Goal: Transaction & Acquisition: Purchase product/service

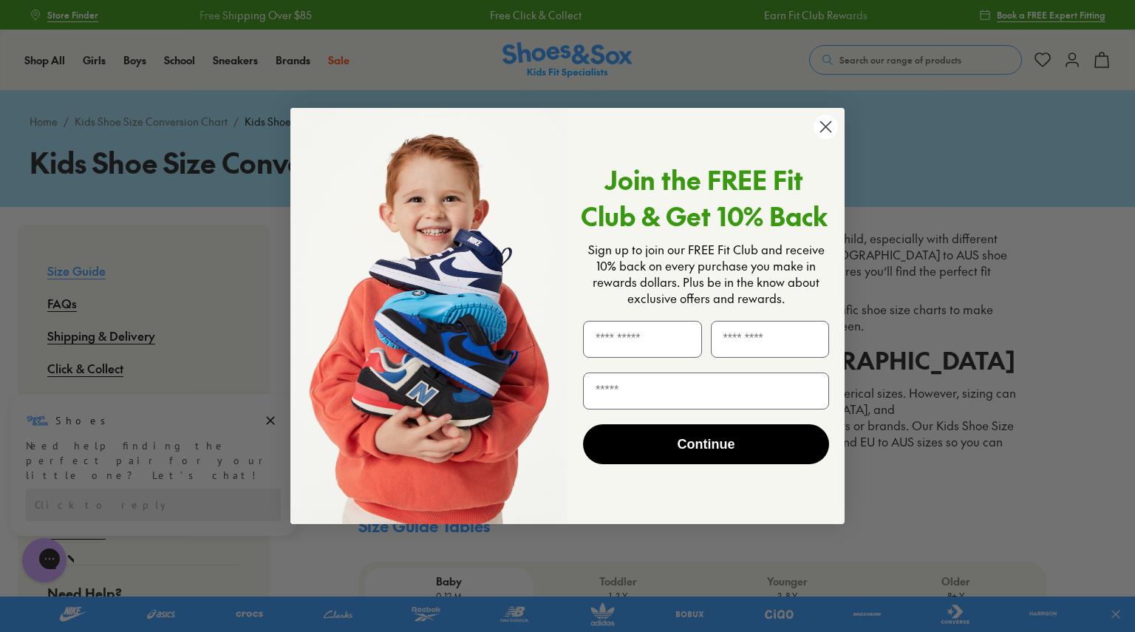
click at [827, 132] on circle "Close dialog" at bounding box center [826, 127] width 24 height 24
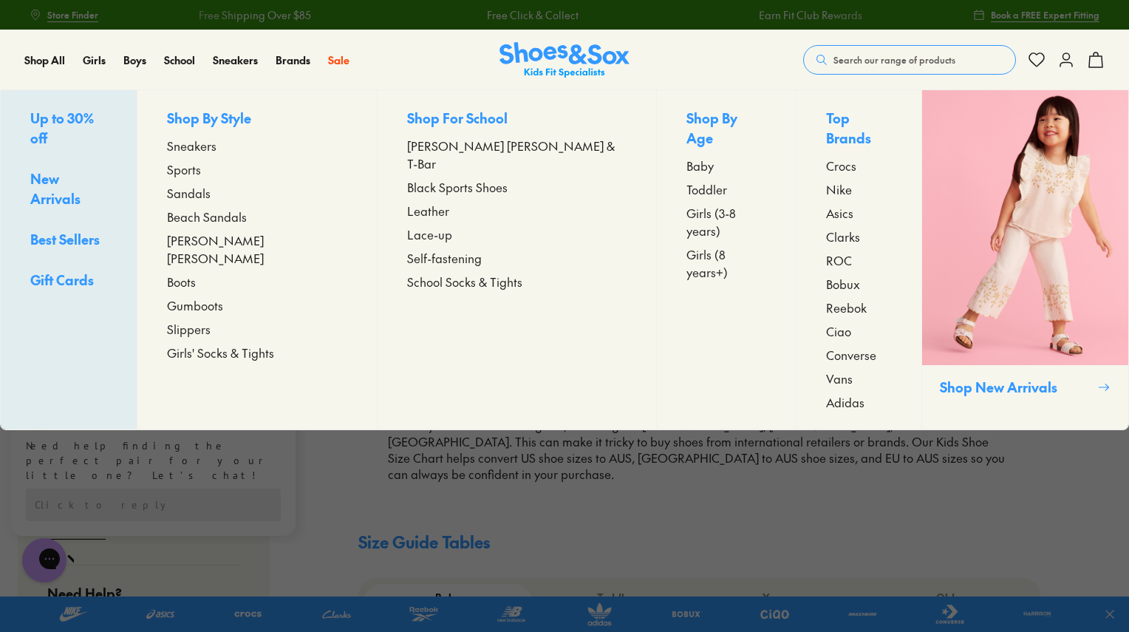
click at [217, 149] on span "Sneakers" at bounding box center [192, 146] width 50 height 18
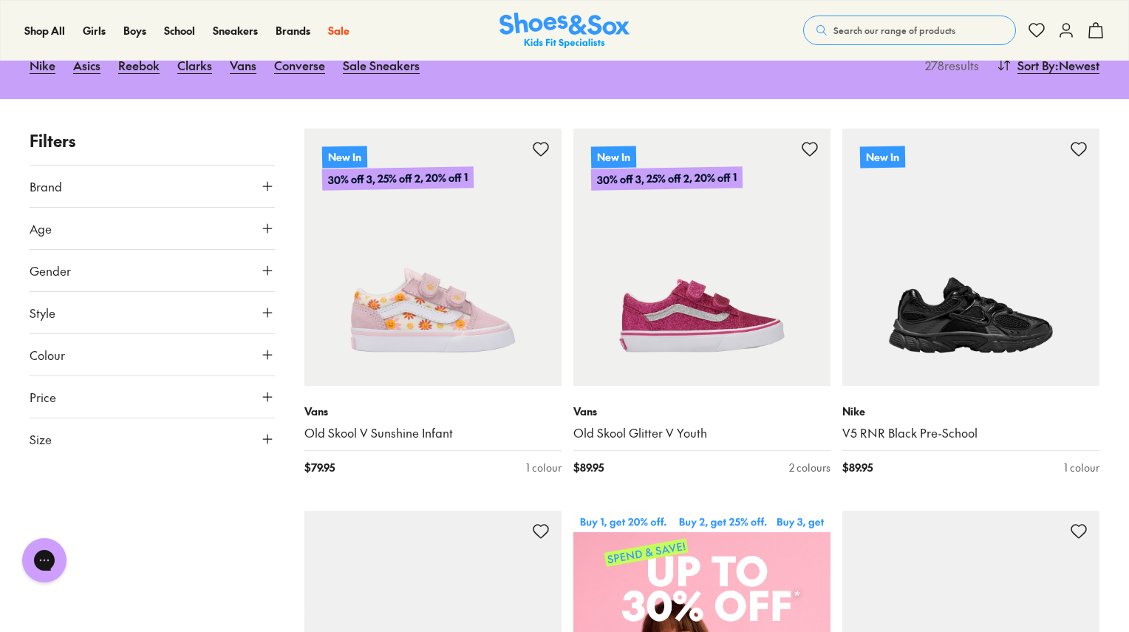
click at [274, 432] on icon at bounding box center [267, 439] width 15 height 15
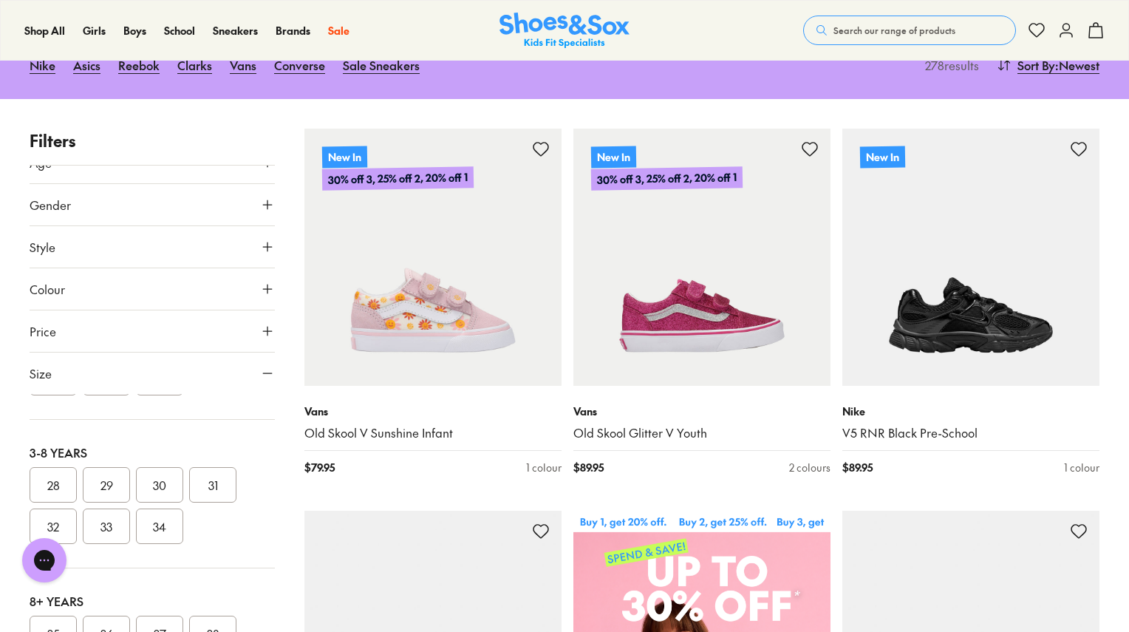
scroll to position [270, 0]
click at [109, 512] on button "33" at bounding box center [106, 525] width 47 height 35
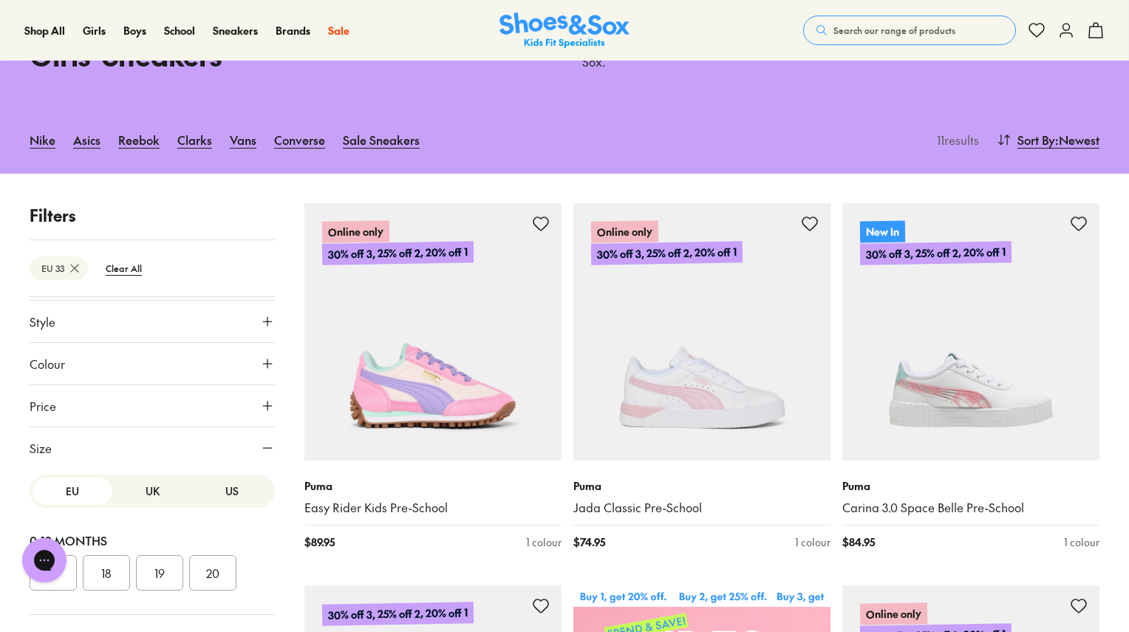
click at [259, 397] on button "Price" at bounding box center [152, 405] width 245 height 41
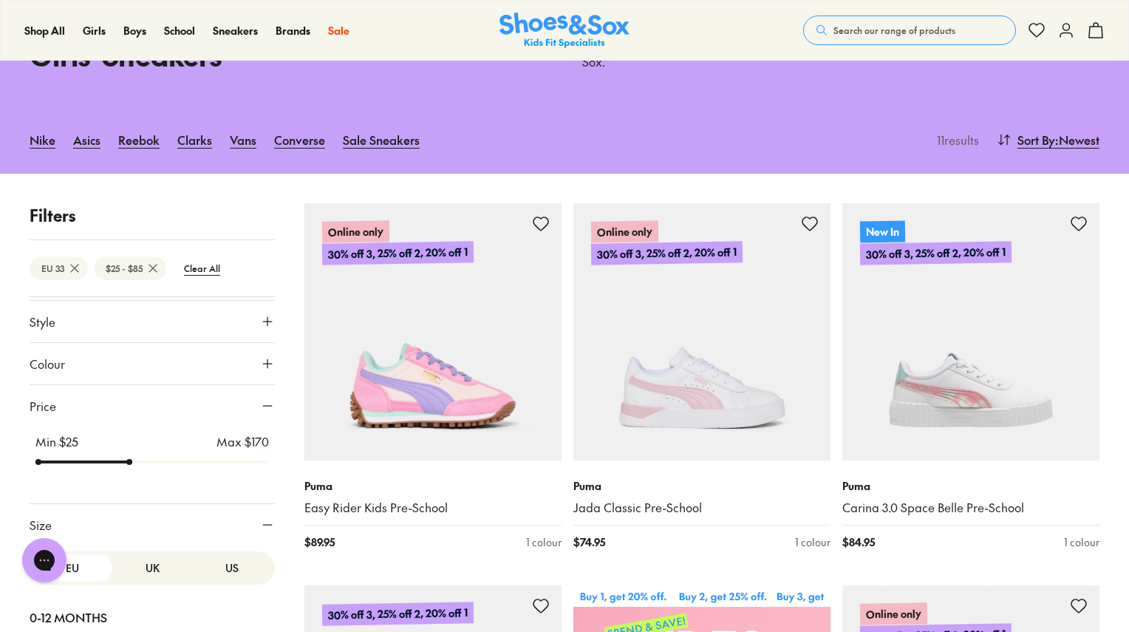
drag, startPoint x: 255, startPoint y: 444, endPoint x: 128, endPoint y: 455, distance: 127.6
click at [128, 459] on input "range" at bounding box center [152, 462] width 234 height 6
drag, startPoint x: 128, startPoint y: 455, endPoint x: 142, endPoint y: 455, distance: 14.0
click at [142, 459] on input "range" at bounding box center [152, 462] width 234 height 6
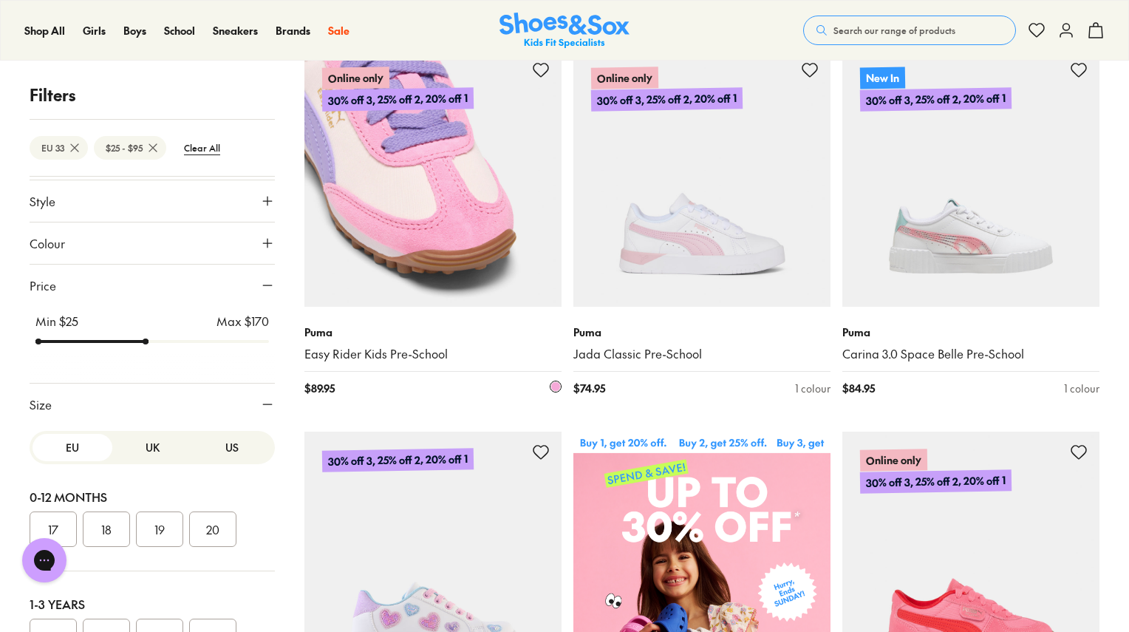
scroll to position [280, 0]
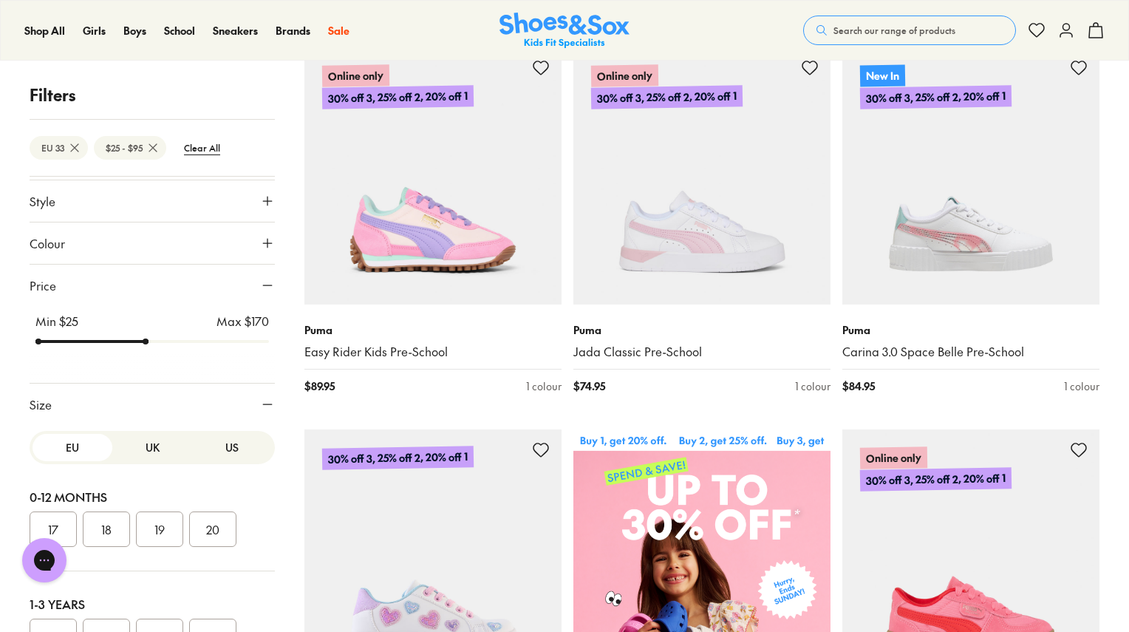
click at [260, 245] on icon at bounding box center [267, 243] width 15 height 15
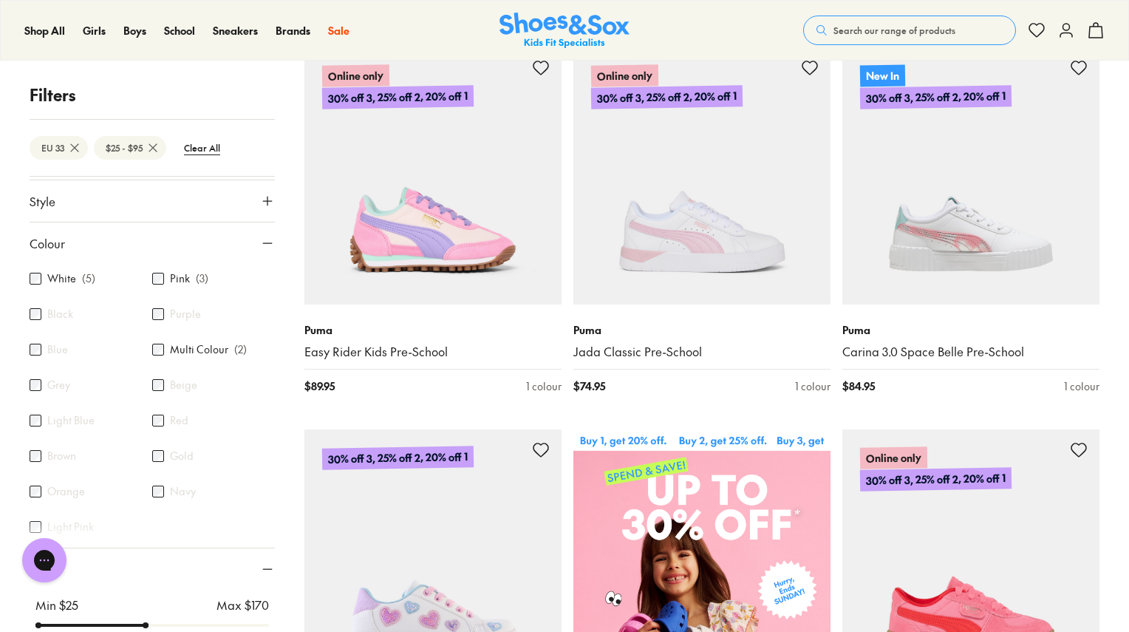
click at [42, 312] on div "Black" at bounding box center [91, 314] width 123 height 18
click at [252, 242] on button "Colour" at bounding box center [152, 242] width 245 height 41
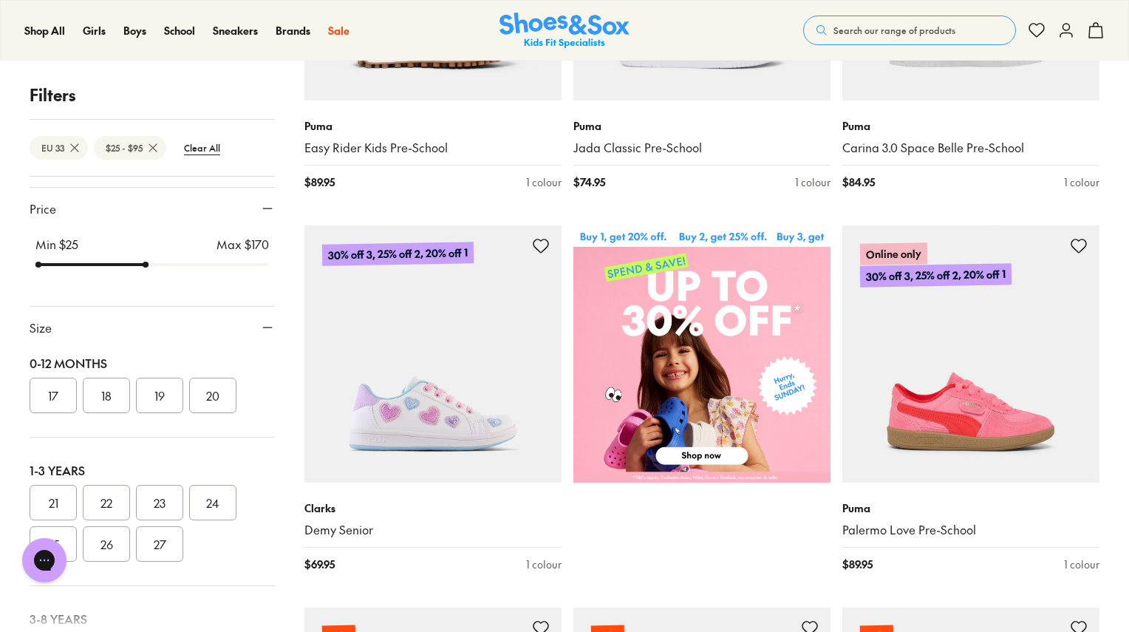
scroll to position [58, 0]
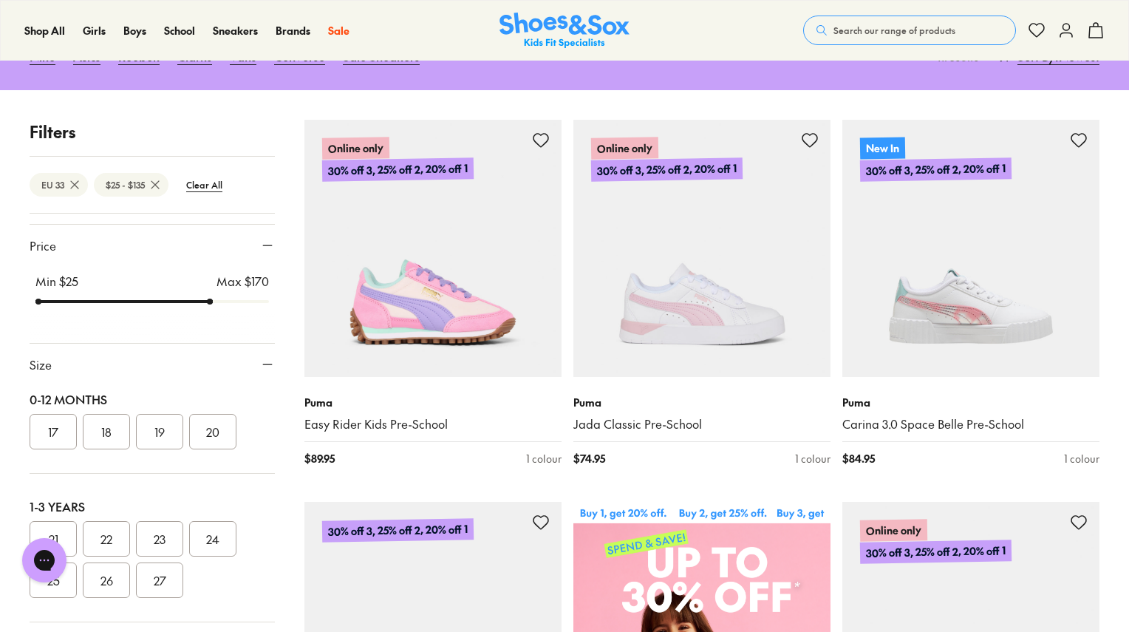
drag, startPoint x: 142, startPoint y: 264, endPoint x: 227, endPoint y: 263, distance: 85.0
click at [227, 299] on input "range" at bounding box center [152, 302] width 234 height 6
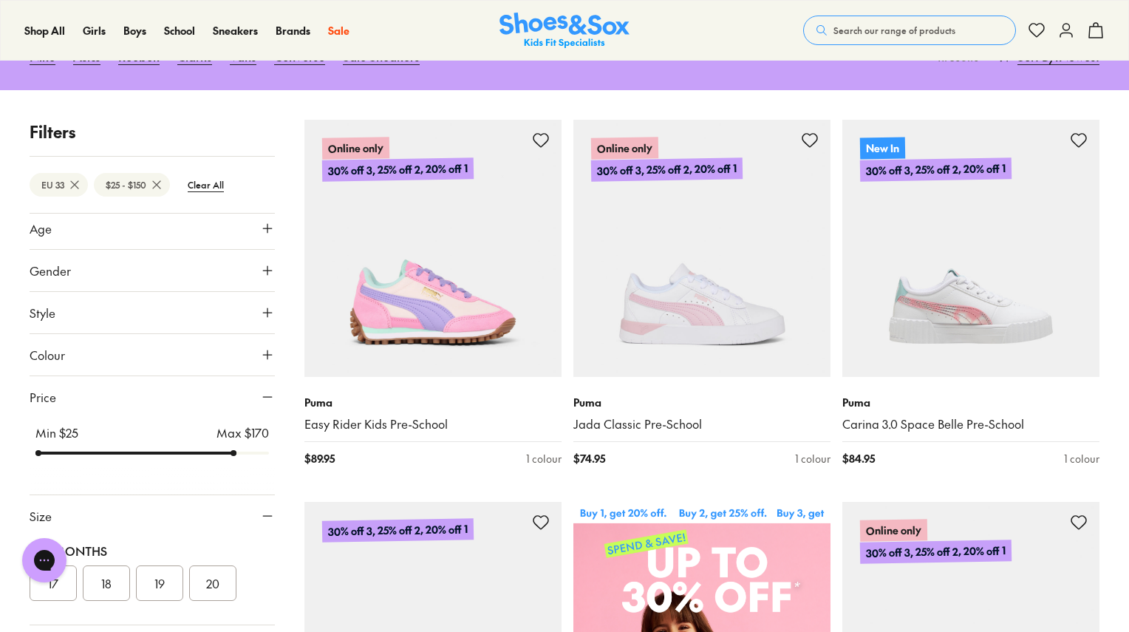
scroll to position [44, 0]
click at [261, 351] on icon at bounding box center [267, 358] width 15 height 15
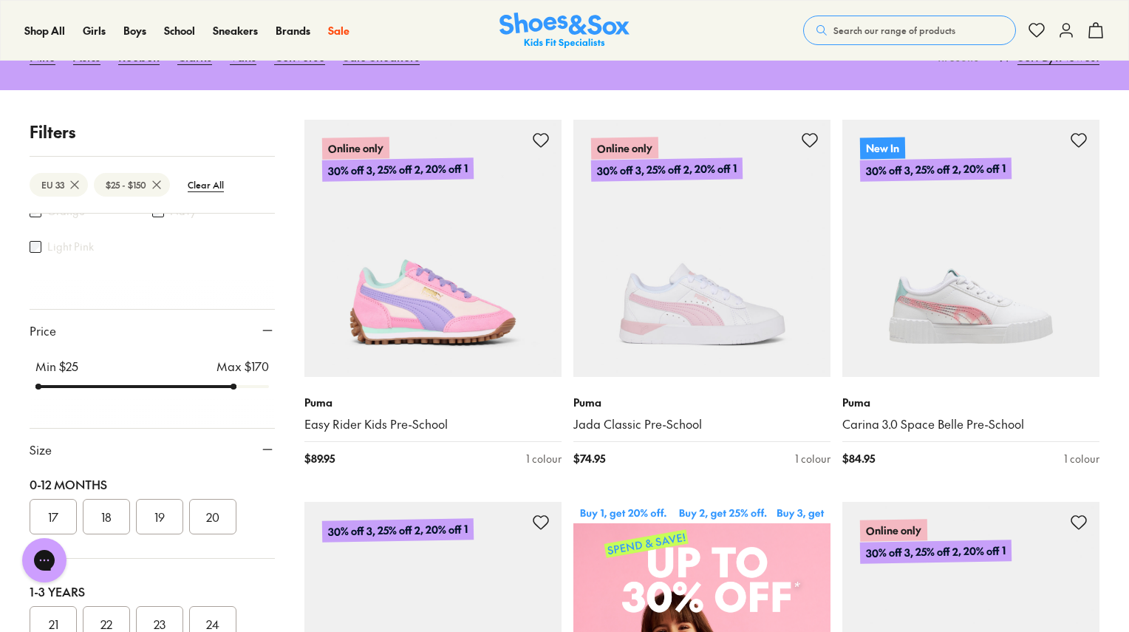
scroll to position [423, 0]
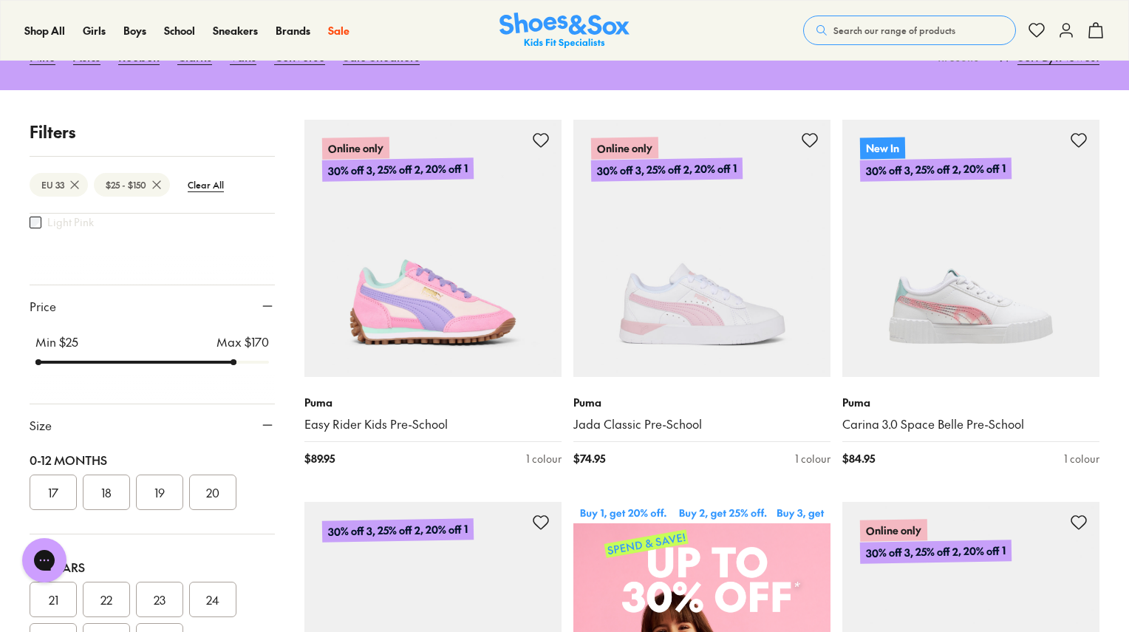
drag, startPoint x: 232, startPoint y: 346, endPoint x: 299, endPoint y: 347, distance: 66.5
type input "***"
click at [269, 359] on input "range" at bounding box center [152, 362] width 234 height 6
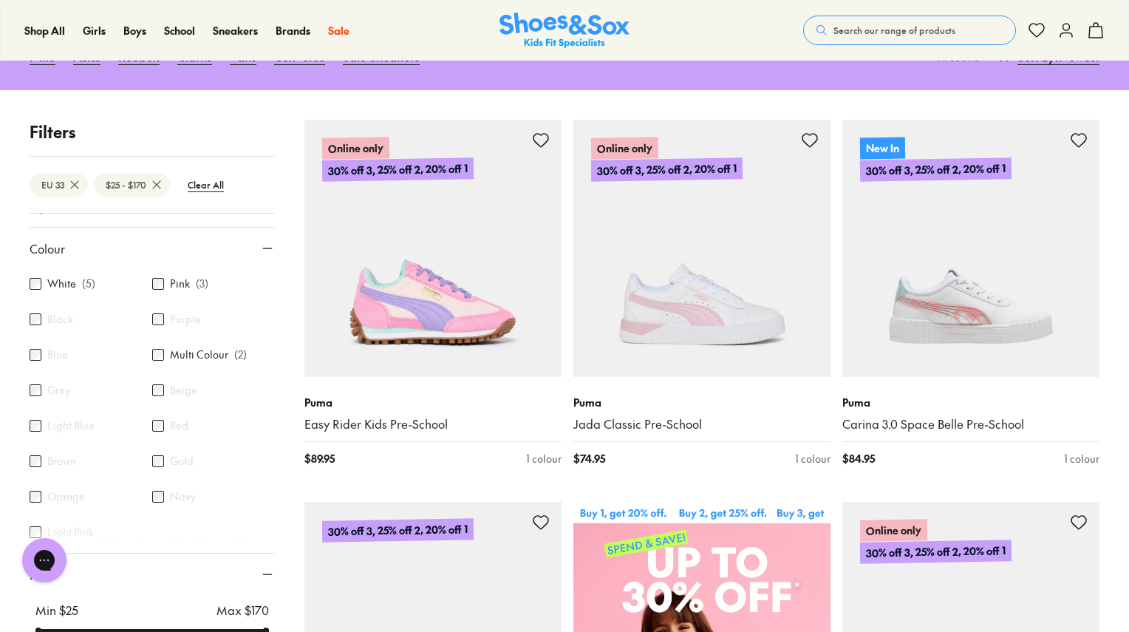
scroll to position [154, 0]
